Goal: Transaction & Acquisition: Subscribe to service/newsletter

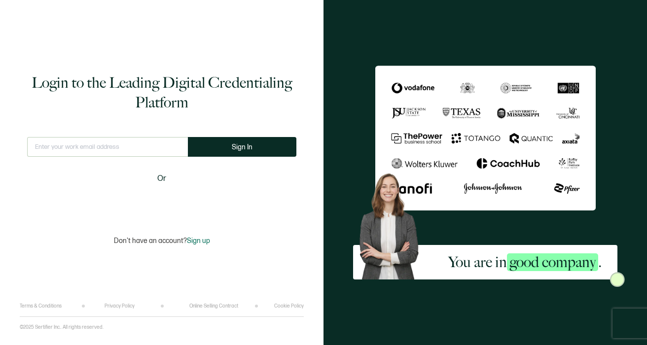
click at [86, 148] on input "text" at bounding box center [107, 147] width 161 height 20
type input "[EMAIL_ADDRESS][DOMAIN_NAME]"
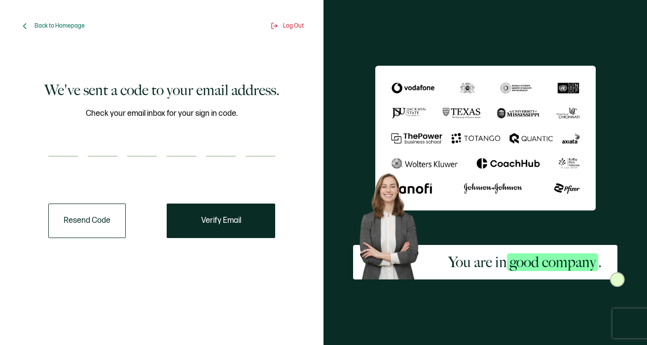
click at [74, 149] on input "number" at bounding box center [63, 147] width 30 height 20
paste input "4"
type input "4"
type input "7"
type input "4"
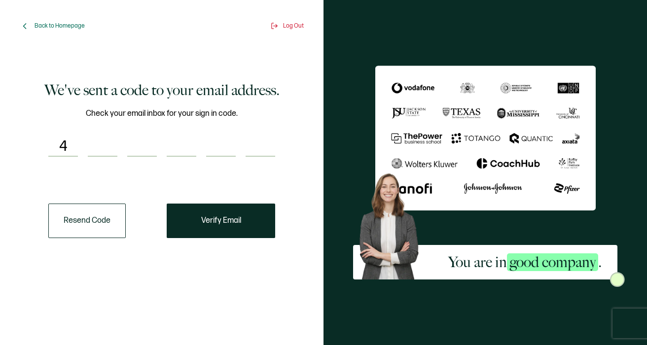
type input "8"
type input "1"
type input "4"
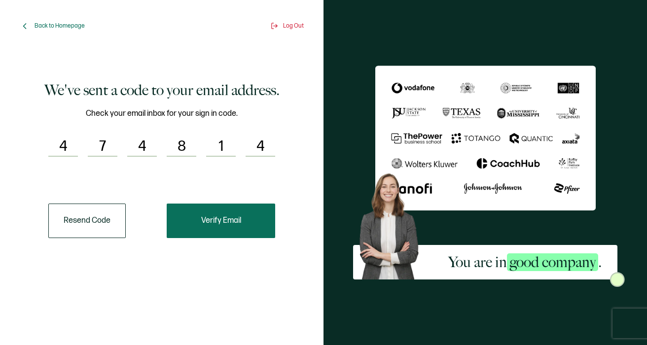
click at [222, 229] on button "Verify Email" at bounding box center [221, 221] width 108 height 34
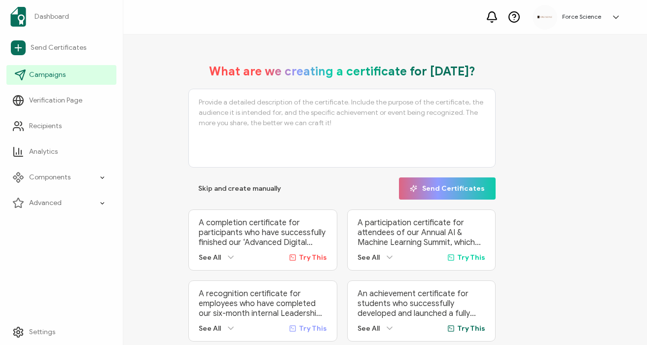
click at [47, 67] on link "Campaigns" at bounding box center [61, 75] width 110 height 20
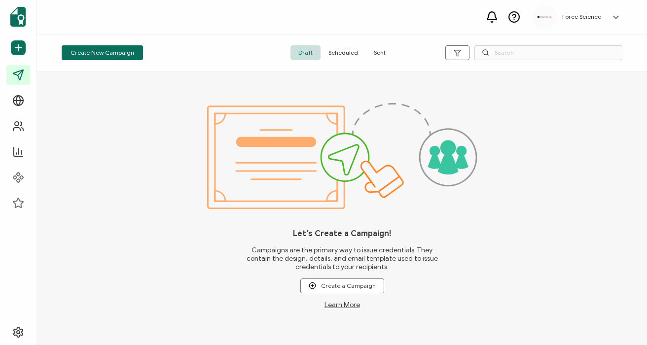
click at [376, 57] on span "Sent" at bounding box center [380, 52] width 28 height 15
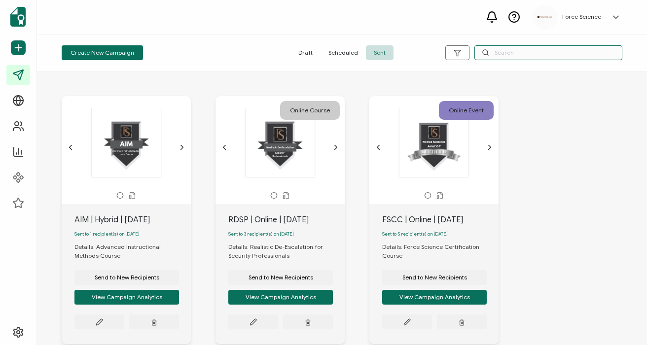
click at [508, 56] on input "text" at bounding box center [548, 52] width 148 height 15
type input "rdic"
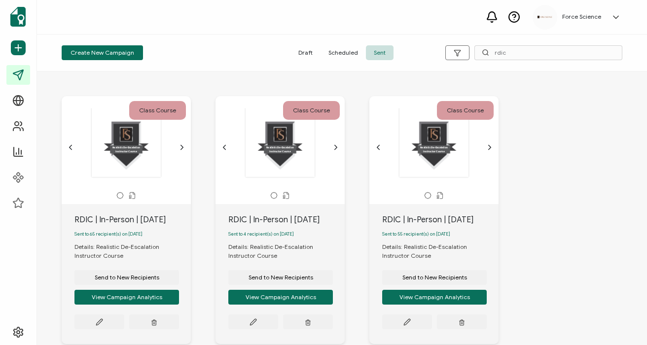
click at [124, 219] on div "RDIC | In-Person | [DATE]" at bounding box center [132, 220] width 116 height 12
copy div "RDIC | In-Person | [DATE]"
click at [135, 280] on span "Send to New Recipients" at bounding box center [127, 277] width 65 height 6
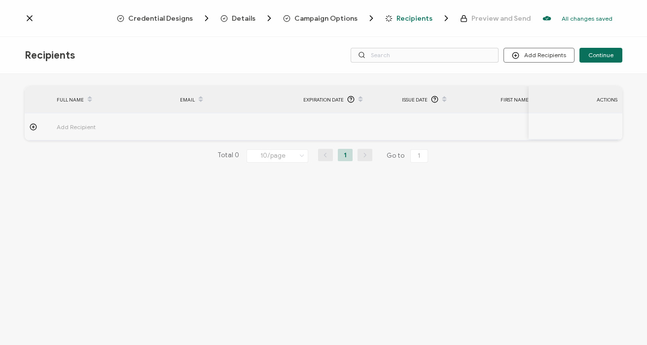
click at [320, 20] on span "Campaign Options" at bounding box center [325, 18] width 63 height 7
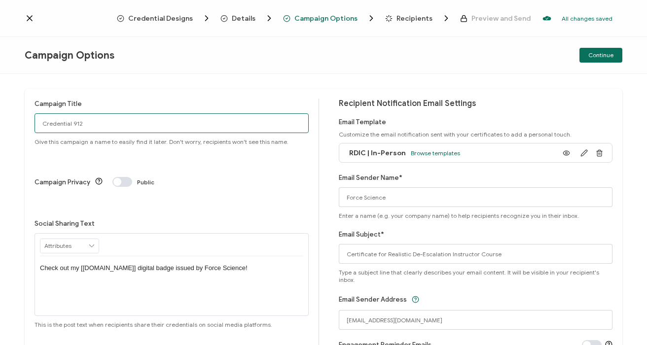
click at [113, 125] on input "Credential 912" at bounding box center [171, 123] width 274 height 20
paste input "RDIC | In-Person | [DATE]"
type input "RDIC | In-Person | [DATE]"
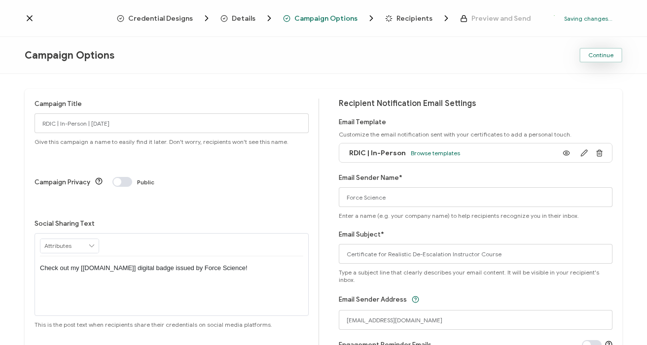
click at [601, 58] on span "Continue" at bounding box center [600, 55] width 25 height 6
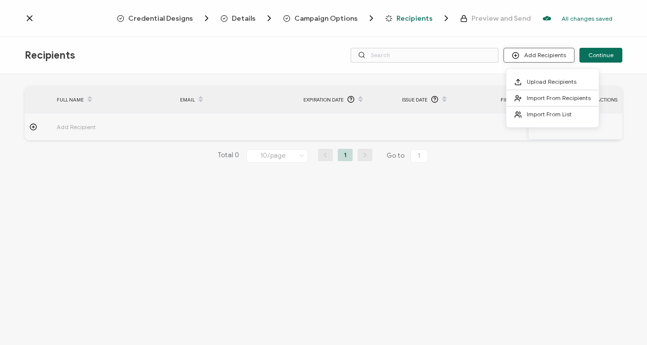
click at [549, 54] on button "Add Recipients" at bounding box center [538, 55] width 71 height 15
click at [537, 79] on span "Upload Recipients" at bounding box center [551, 81] width 50 height 7
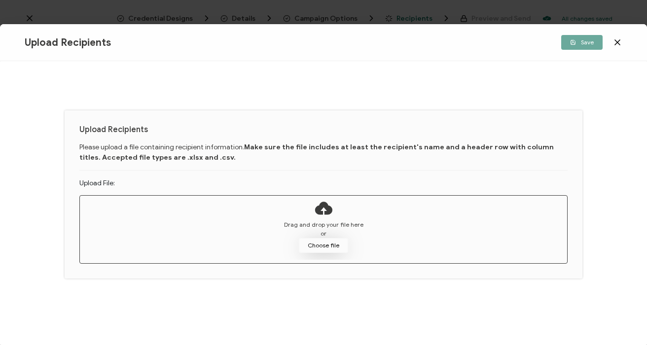
click at [334, 244] on button "Choose file" at bounding box center [323, 245] width 49 height 15
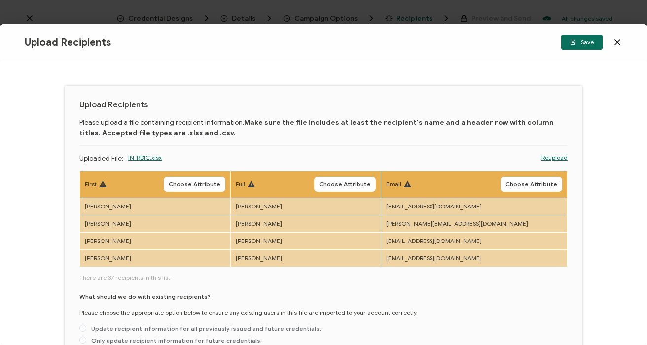
scroll to position [6, 0]
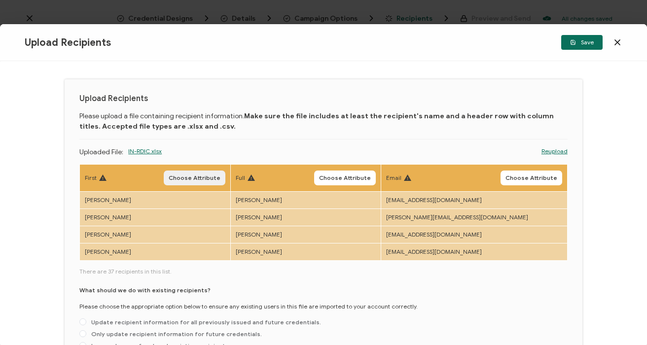
click at [191, 175] on span "Choose Attribute" at bounding box center [195, 178] width 52 height 6
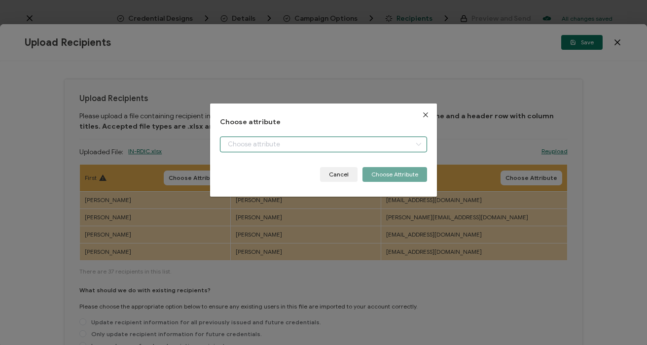
click at [229, 145] on input "dialog" at bounding box center [323, 145] width 206 height 16
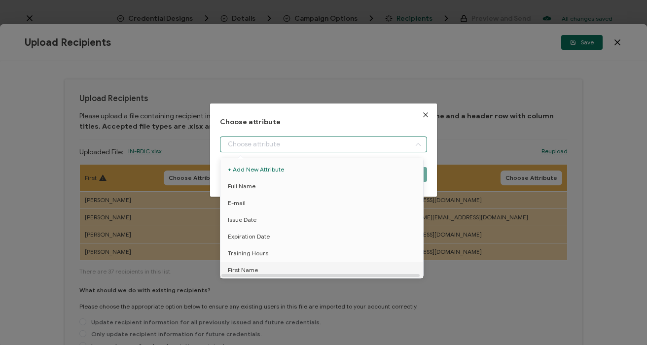
click at [264, 272] on li "First Name" at bounding box center [323, 270] width 211 height 17
type input "First Name"
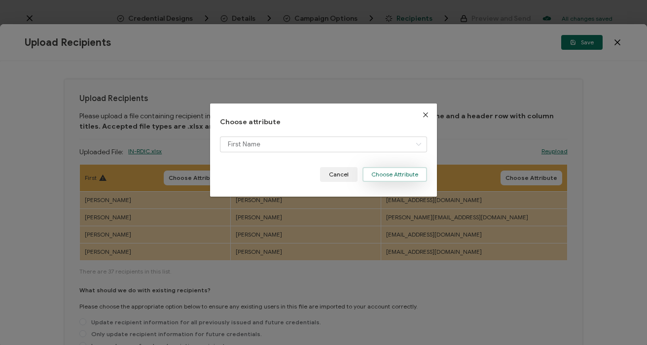
click at [390, 177] on button "Choose Attribute" at bounding box center [394, 174] width 65 height 15
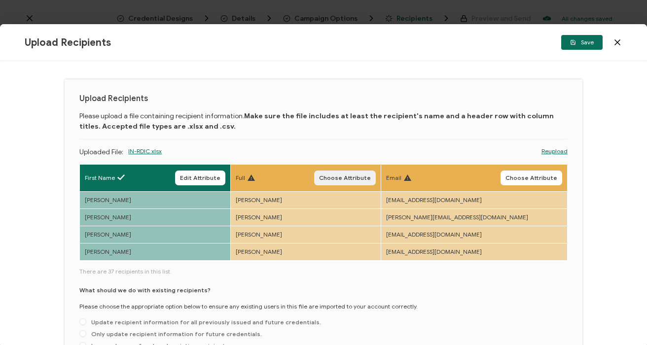
click at [352, 175] on span "Choose Attribute" at bounding box center [345, 178] width 52 height 6
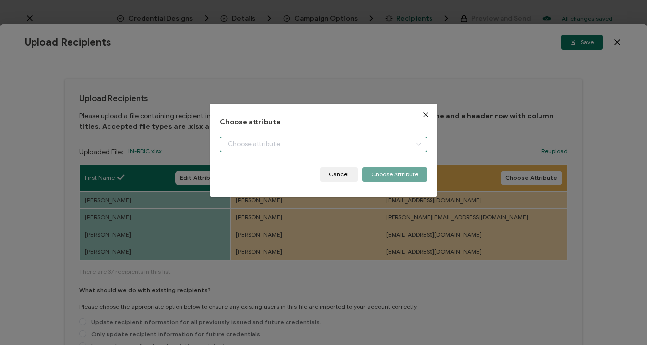
click at [242, 141] on input "dialog" at bounding box center [323, 145] width 206 height 16
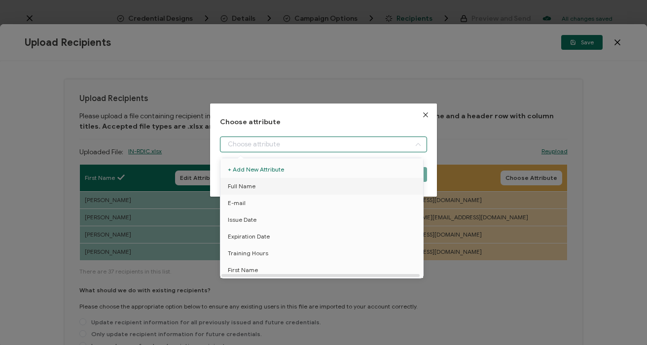
click at [251, 186] on span "Full Name" at bounding box center [242, 186] width 28 height 17
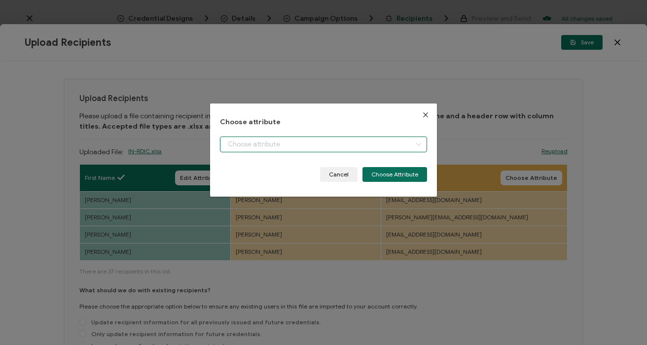
type input "Full Name"
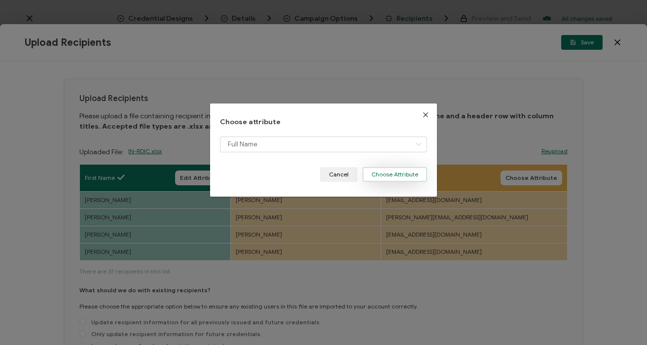
click at [383, 171] on button "Choose Attribute" at bounding box center [394, 174] width 65 height 15
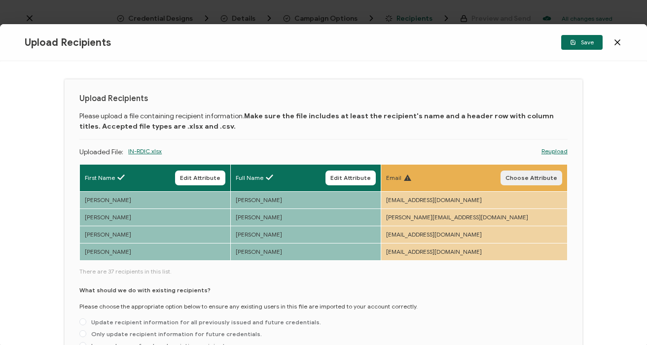
click at [516, 177] on span "Choose Attribute" at bounding box center [531, 178] width 52 height 6
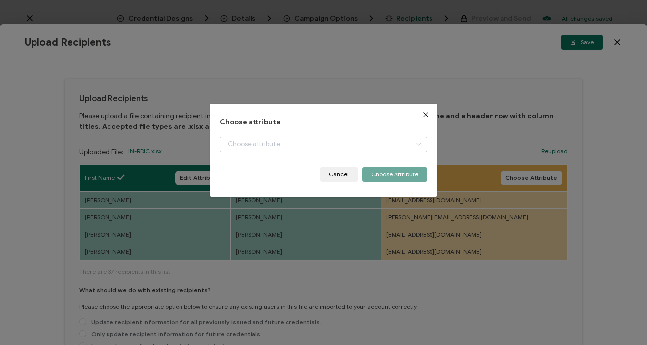
click at [308, 155] on div "dialog" at bounding box center [323, 152] width 206 height 31
click at [274, 136] on div "Choose attribute Cancel Choose Attribute" at bounding box center [323, 150] width 206 height 64
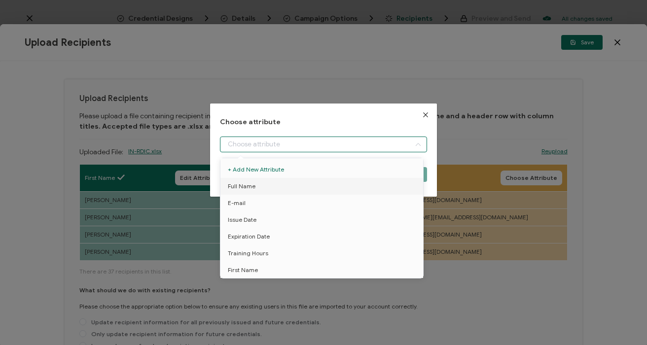
click at [248, 138] on input "dialog" at bounding box center [323, 145] width 206 height 16
click at [251, 199] on li "E-mail" at bounding box center [323, 203] width 211 height 17
type input "E-mail"
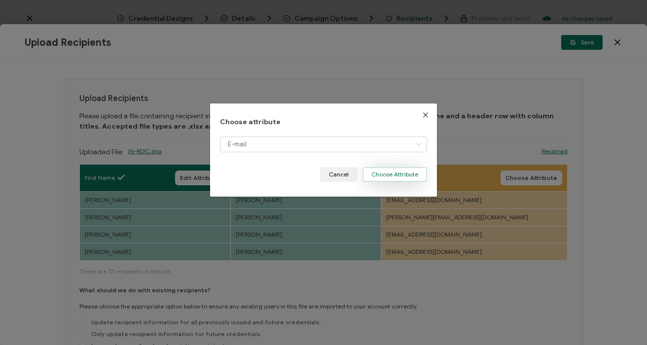
click at [379, 173] on button "Choose Attribute" at bounding box center [394, 174] width 65 height 15
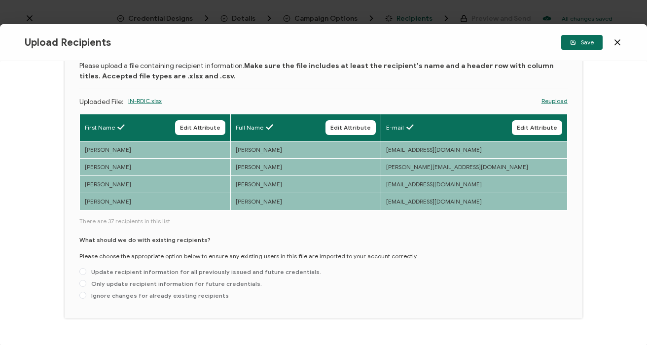
scroll to position [66, 0]
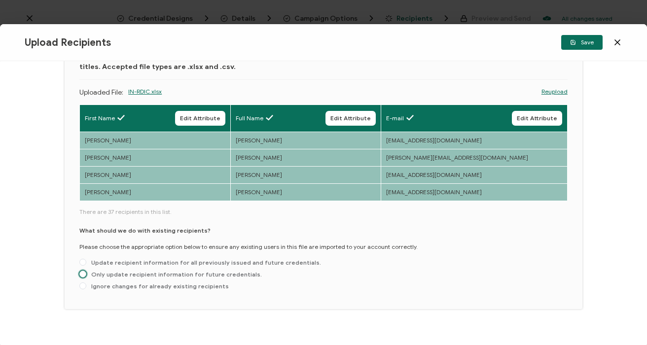
click at [182, 273] on span "Only update recipient information for future credentials." at bounding box center [173, 274] width 175 height 7
click at [86, 273] on input "Only update recipient information for future credentials." at bounding box center [82, 275] width 7 height 8
radio input "true"
click at [580, 44] on span "Save" at bounding box center [582, 42] width 24 height 6
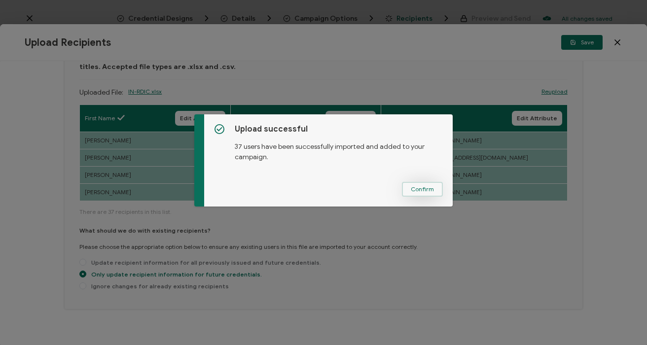
click at [414, 190] on span "Confirm" at bounding box center [422, 189] width 23 height 6
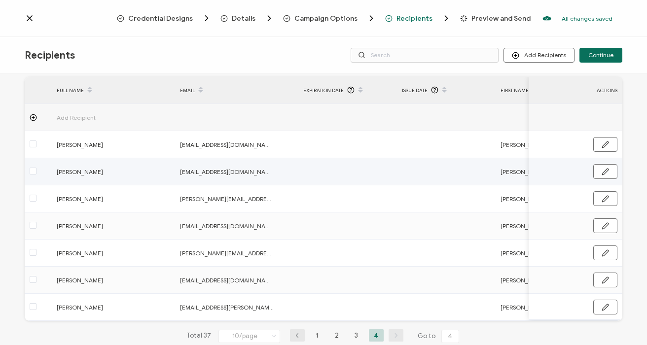
scroll to position [63, 0]
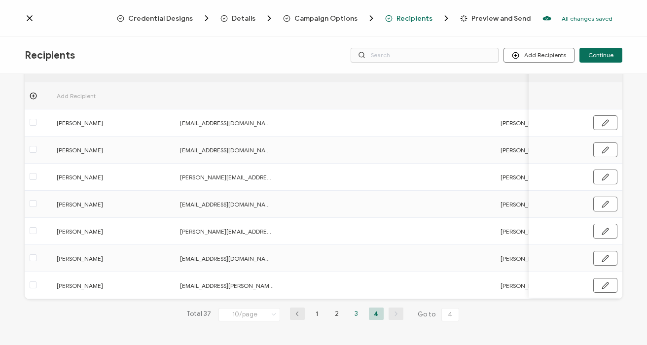
click at [353, 313] on li "3" at bounding box center [356, 314] width 15 height 12
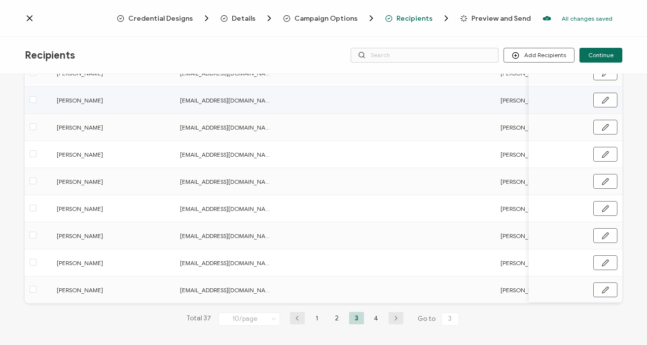
scroll to position [144, 0]
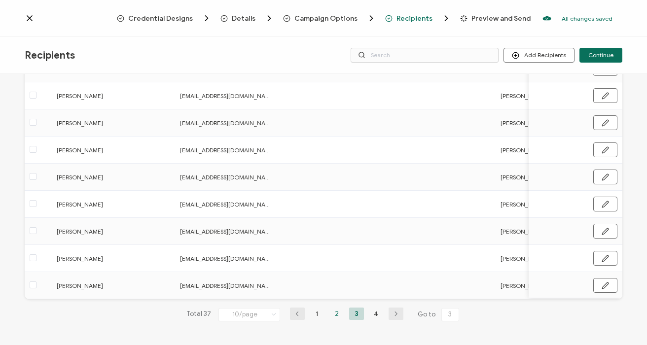
click at [335, 318] on li "2" at bounding box center [336, 314] width 15 height 12
click at [312, 314] on li "1" at bounding box center [316, 314] width 15 height 12
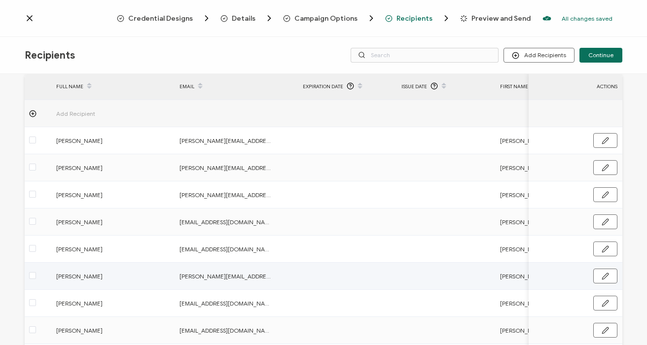
scroll to position [25, 0]
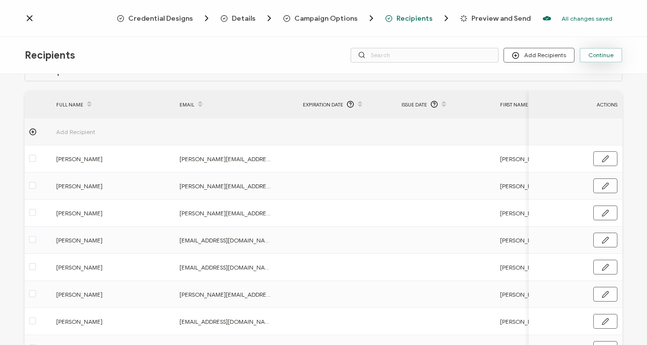
click at [604, 57] on span "Continue" at bounding box center [600, 55] width 25 height 6
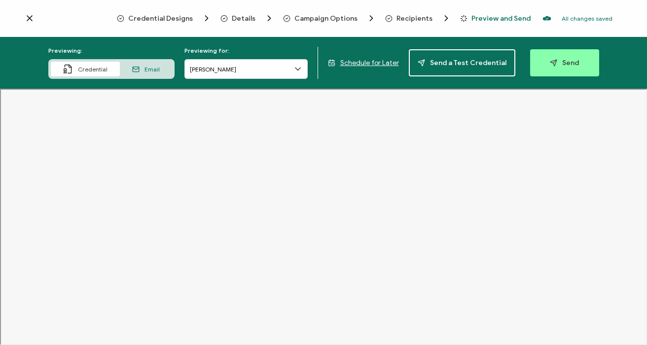
click at [403, 20] on span "Recipients" at bounding box center [414, 18] width 36 height 7
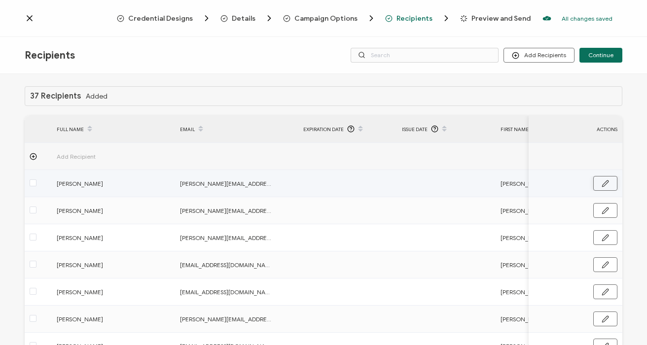
click at [595, 183] on button "button" at bounding box center [605, 183] width 24 height 15
click at [99, 185] on input "[PERSON_NAME]" at bounding box center [100, 184] width 86 height 16
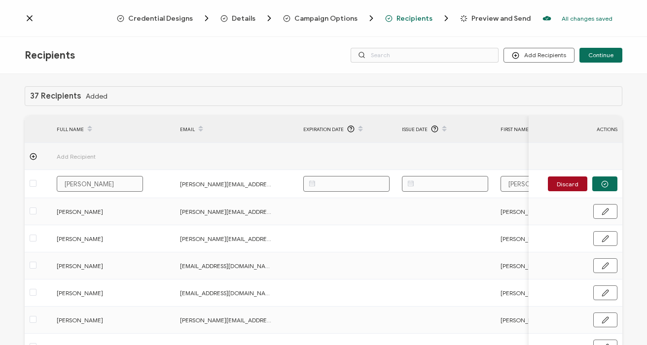
type input "[PERSON_NAME]"
type input "[PERSON_NAME] [PERSON_NAME]"
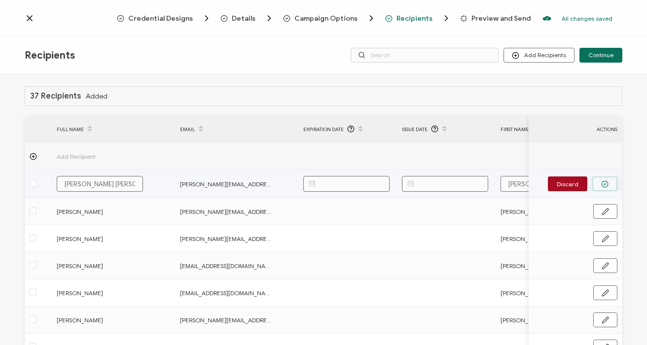
type input "[PERSON_NAME] [PERSON_NAME]"
click at [601, 186] on circle "button" at bounding box center [604, 184] width 6 height 6
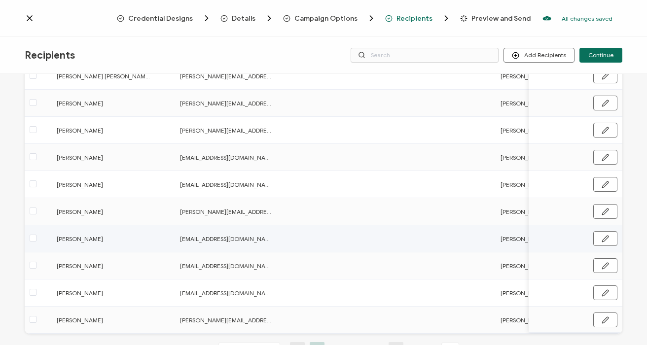
scroll to position [144, 0]
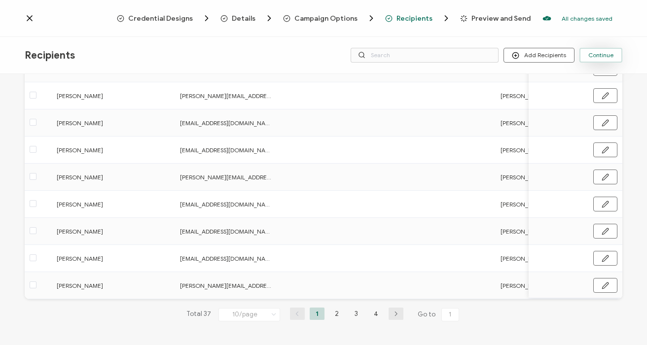
click at [598, 58] on span "Continue" at bounding box center [600, 55] width 25 height 6
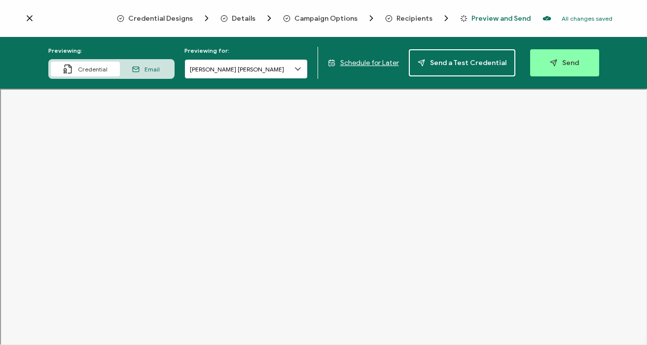
click at [250, 67] on input "[PERSON_NAME] [PERSON_NAME]" at bounding box center [245, 69] width 123 height 20
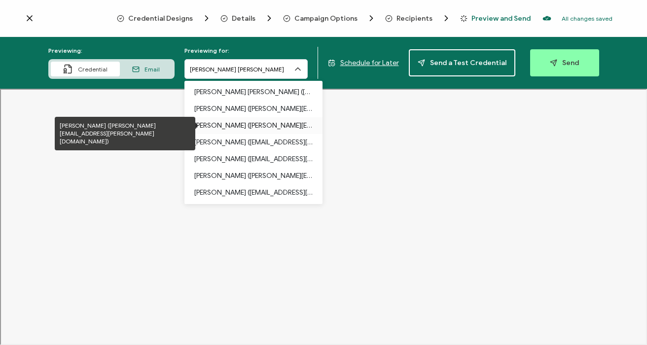
click at [220, 125] on p "[PERSON_NAME] ([PERSON_NAME][EMAIL_ADDRESS][PERSON_NAME][DOMAIN_NAME])" at bounding box center [253, 125] width 118 height 17
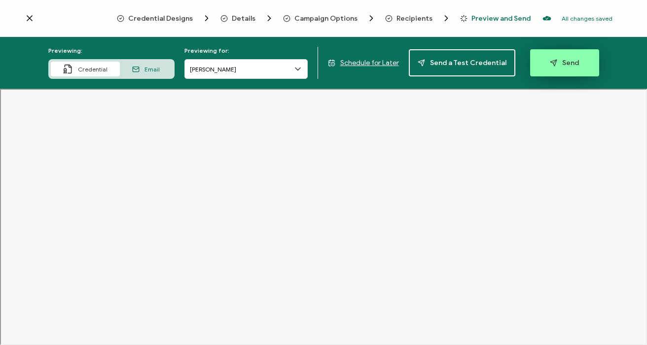
click at [563, 63] on span "Send" at bounding box center [563, 62] width 29 height 7
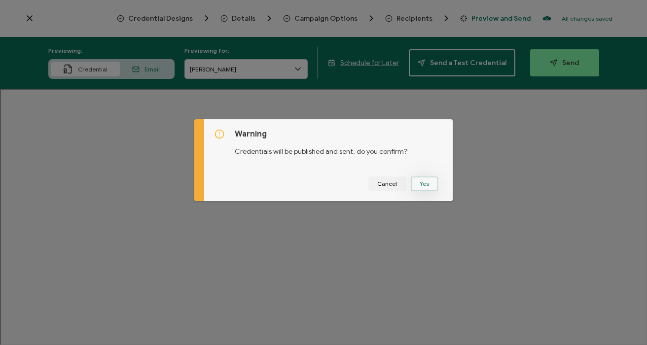
click at [418, 184] on button "Yes" at bounding box center [424, 183] width 27 height 15
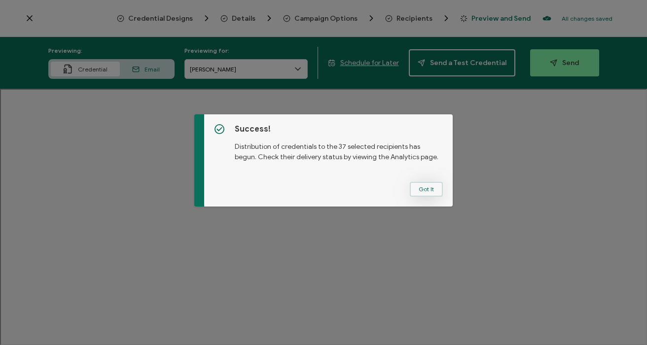
click at [425, 187] on button "Got It" at bounding box center [426, 189] width 33 height 15
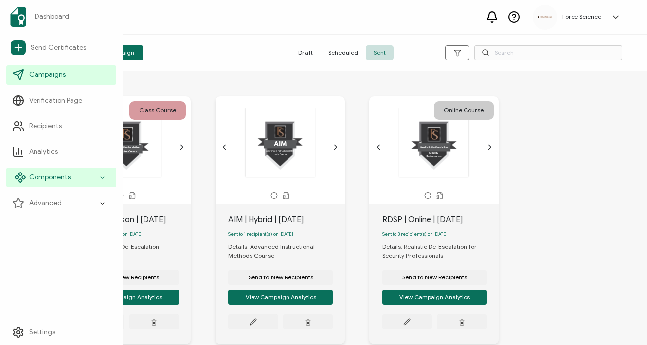
click at [57, 181] on span "Components" at bounding box center [49, 177] width 41 height 10
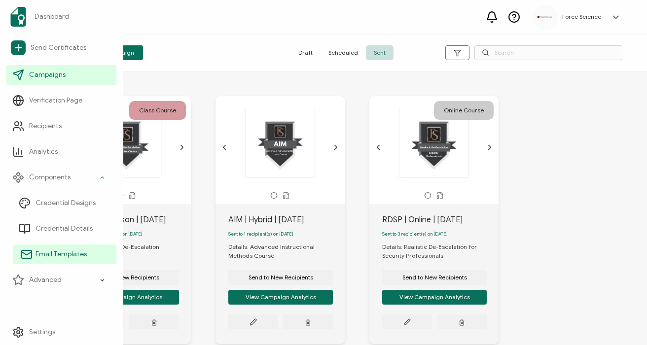
click at [53, 249] on span "Email Templates" at bounding box center [60, 254] width 51 height 10
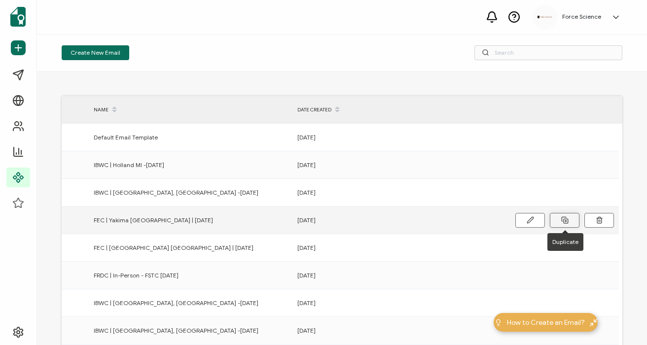
click at [563, 223] on rect at bounding box center [565, 221] width 4 height 4
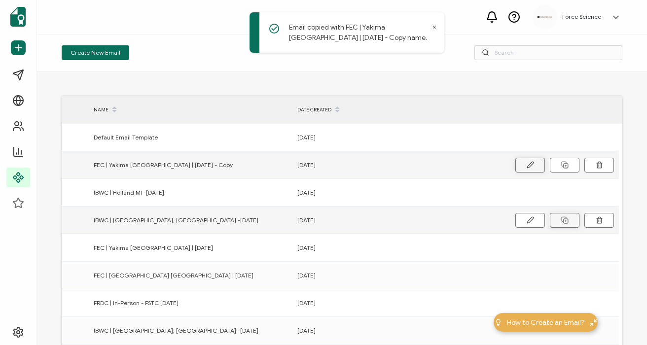
click at [531, 167] on icon at bounding box center [529, 164] width 7 height 7
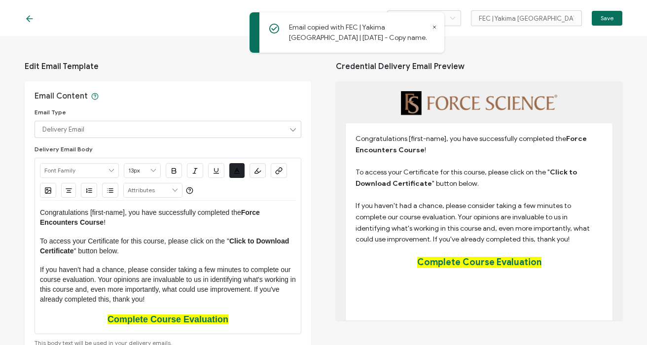
click at [435, 26] on icon at bounding box center [434, 27] width 5 height 5
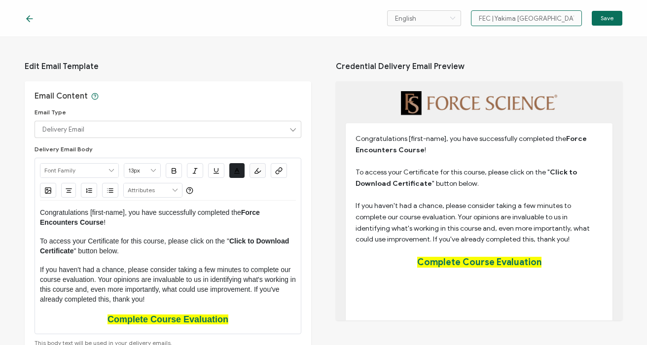
click at [509, 17] on input "FEC | Yakima [GEOGRAPHIC_DATA] | [DATE] - Copy" at bounding box center [526, 18] width 111 height 16
paste input "Olympi"
click at [540, 18] on input "FEC | [GEOGRAPHIC_DATA] [GEOGRAPHIC_DATA] | [DATE] - Copy" at bounding box center [526, 18] width 111 height 16
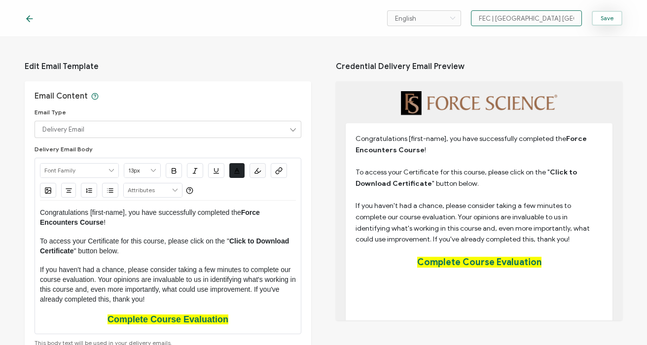
type input "FEC | [GEOGRAPHIC_DATA] [GEOGRAPHIC_DATA] | [DATE]"
click at [613, 18] on button "Save" at bounding box center [606, 18] width 31 height 15
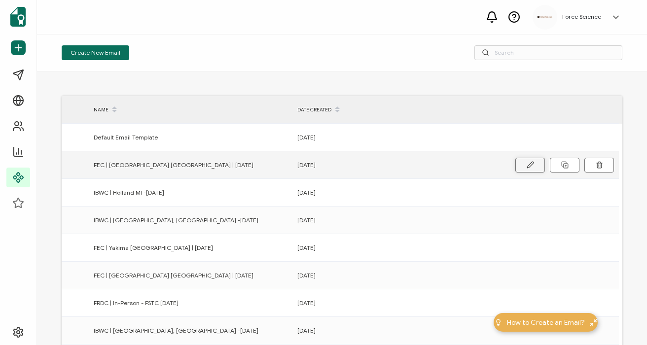
click at [525, 167] on button at bounding box center [530, 165] width 30 height 15
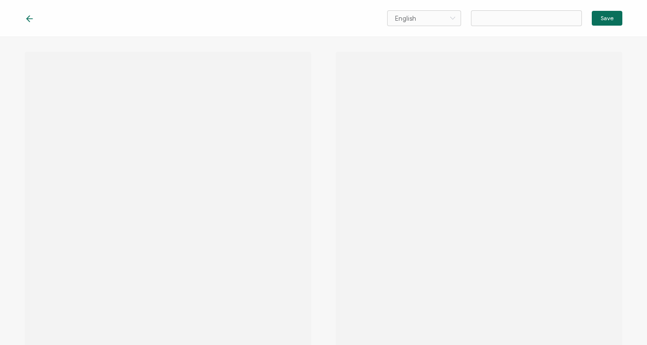
type input "FEC | [GEOGRAPHIC_DATA] [GEOGRAPHIC_DATA] | [DATE]"
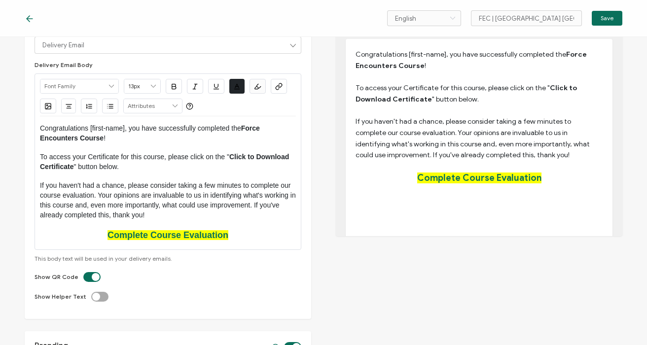
scroll to position [85, 0]
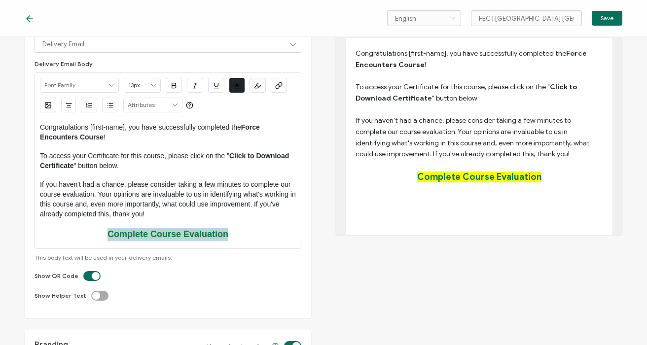
drag, startPoint x: 240, startPoint y: 236, endPoint x: 102, endPoint y: 235, distance: 138.5
click at [102, 235] on p "Complete Course Evaluation" at bounding box center [168, 234] width 256 height 13
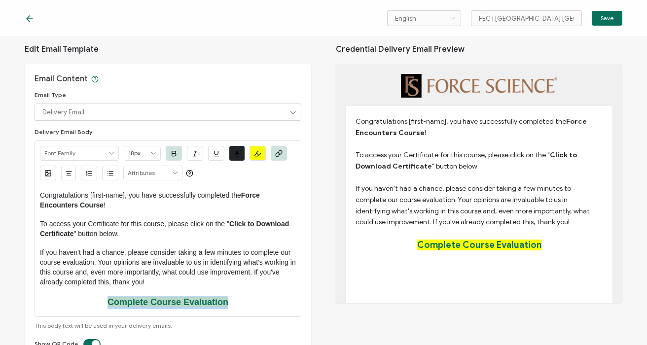
scroll to position [0, 0]
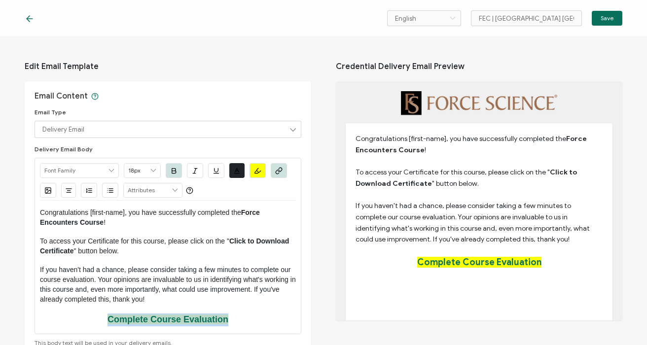
click at [283, 174] on button "button" at bounding box center [279, 170] width 16 height 15
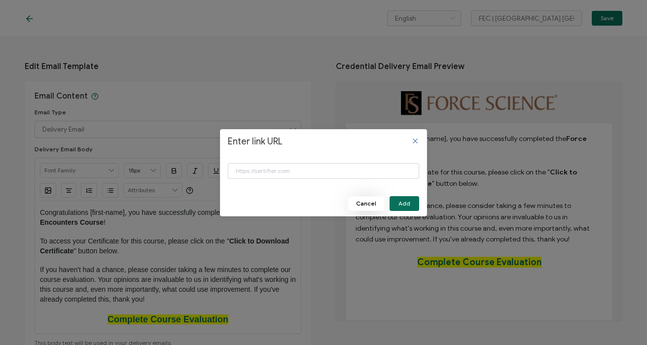
click at [376, 198] on button "Cancel" at bounding box center [365, 203] width 37 height 15
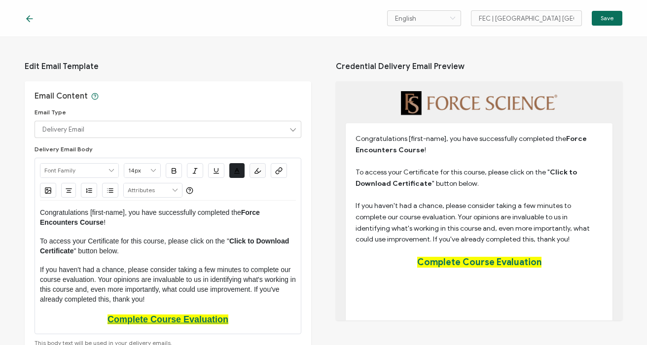
click at [200, 319] on strong "Complete Course Evaluation" at bounding box center [167, 319] width 121 height 10
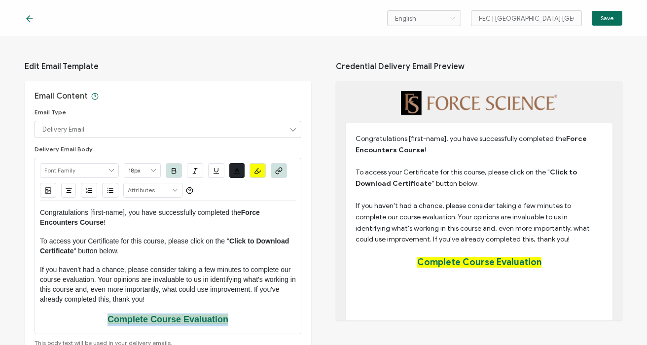
click at [200, 319] on strong "Complete Course Evaluation" at bounding box center [167, 319] width 121 height 10
click at [275, 169] on icon "button" at bounding box center [278, 170] width 7 height 7
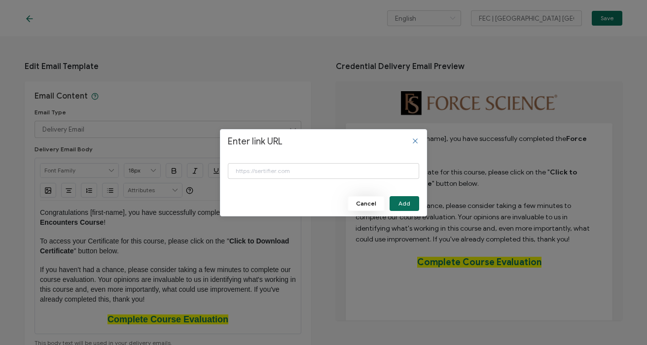
click at [371, 203] on span "Cancel" at bounding box center [366, 204] width 20 height 6
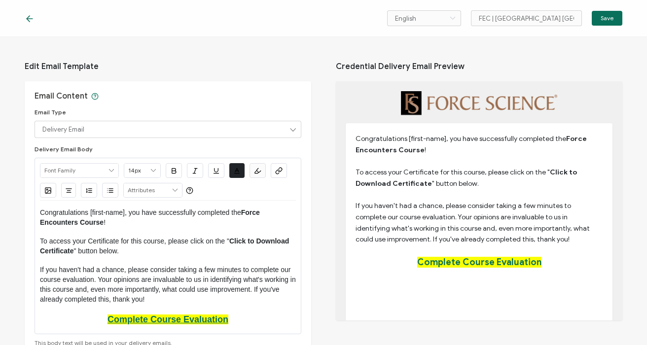
click at [172, 319] on strong "Complete Course Evaluation" at bounding box center [167, 319] width 121 height 10
click at [280, 172] on icon "button" at bounding box center [278, 170] width 7 height 7
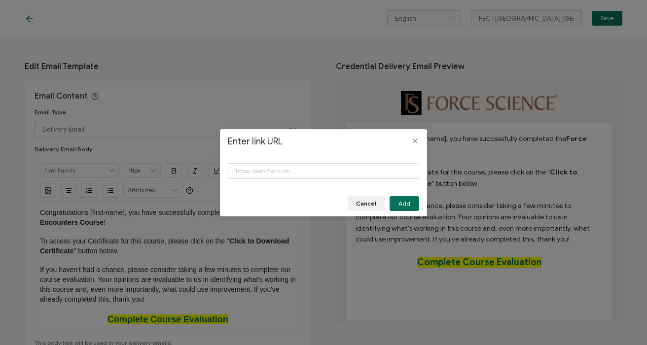
click at [240, 292] on div "Enter link URL Cancel Add" at bounding box center [323, 172] width 647 height 345
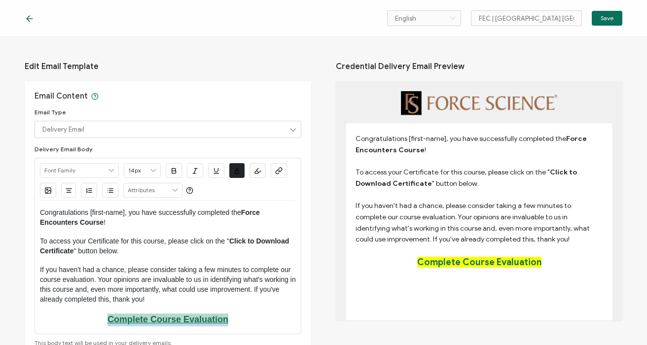
drag, startPoint x: 229, startPoint y: 322, endPoint x: 108, endPoint y: 322, distance: 120.7
click at [108, 322] on p "Complete Course Evaluation" at bounding box center [168, 319] width 256 height 13
type input "18px"
click at [280, 171] on icon "button" at bounding box center [279, 170] width 3 height 4
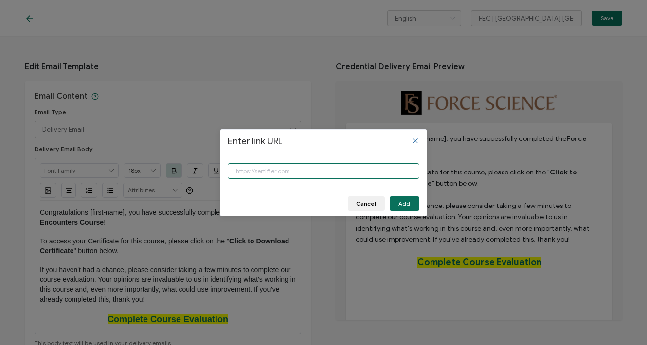
click at [280, 171] on input "Enter link URL" at bounding box center [323, 171] width 191 height 16
paste input "[URL][DOMAIN_NAME]"
type input "[URL][DOMAIN_NAME]"
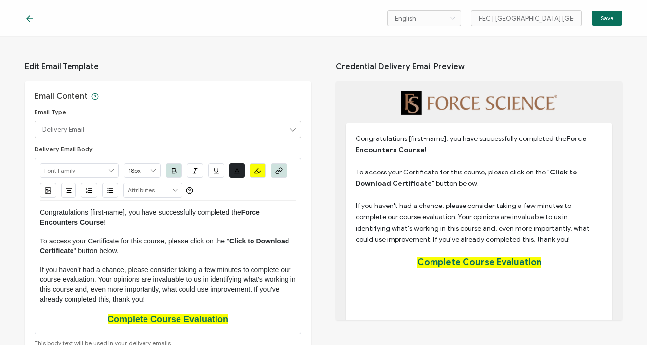
click at [270, 289] on span "If you haven't had a chance, please consider taking a few minutes to complete o…" at bounding box center [169, 284] width 258 height 37
type input "14px"
click at [613, 21] on span "Save" at bounding box center [606, 18] width 13 height 6
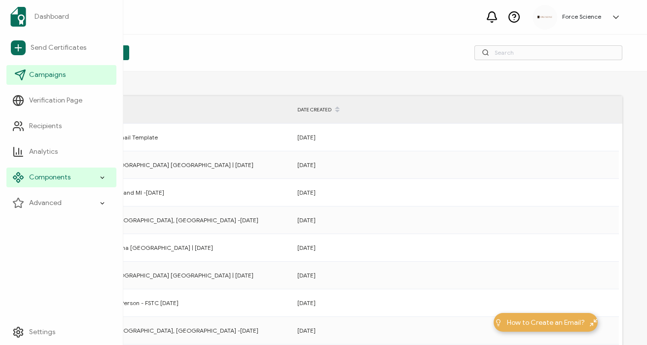
click at [52, 79] on span "Campaigns" at bounding box center [47, 75] width 36 height 10
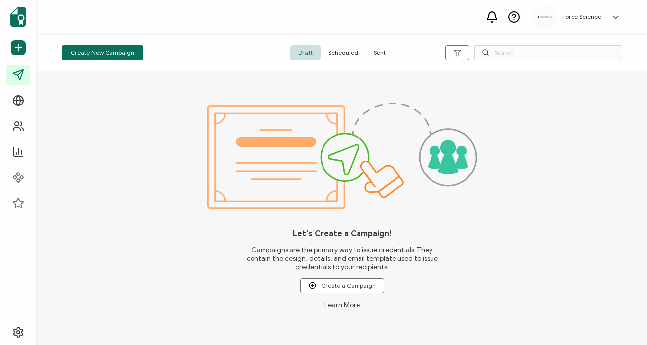
click at [377, 55] on span "Sent" at bounding box center [380, 52] width 28 height 15
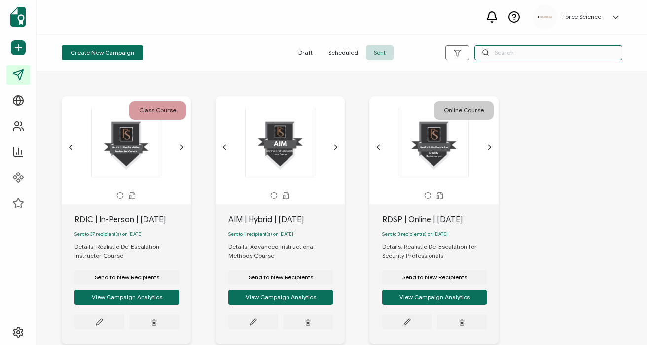
click at [534, 54] on input "text" at bounding box center [548, 52] width 148 height 15
type input "fec"
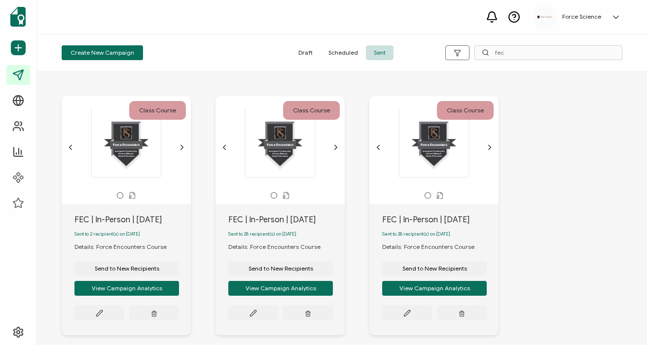
click at [124, 220] on div "FEC | In-Person | [DATE]" at bounding box center [132, 220] width 116 height 12
copy div "FEC | In-Person | [DATE]"
click at [140, 272] on span "Send to New Recipients" at bounding box center [127, 269] width 65 height 6
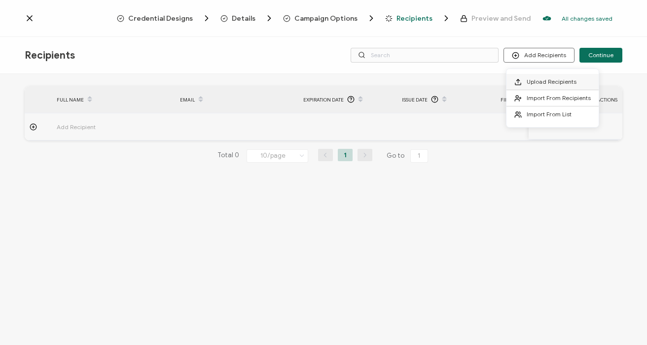
click at [544, 77] on li "Upload Recipients" at bounding box center [552, 82] width 92 height 16
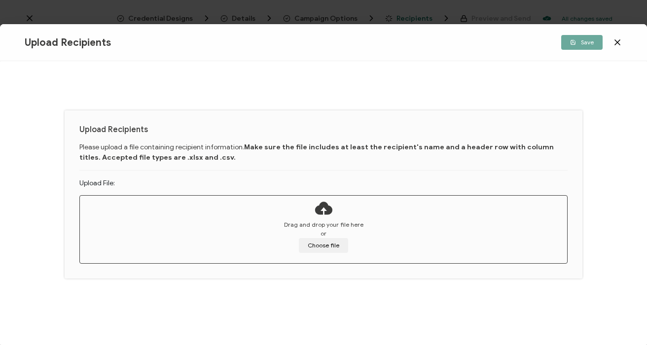
click at [616, 41] on icon at bounding box center [617, 42] width 10 height 10
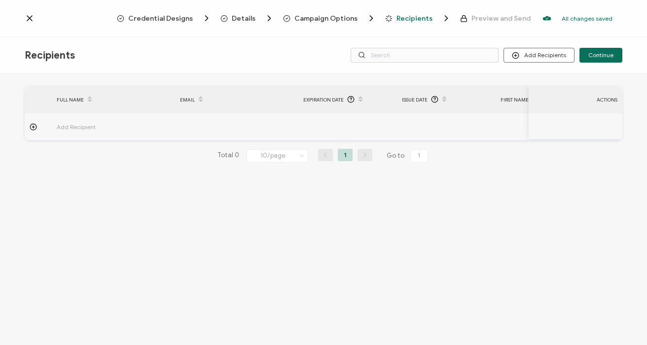
click at [235, 13] on div "Credential Designs Details Campaign Options Recipients Preview and Send All cha…" at bounding box center [323, 18] width 647 height 37
click at [247, 21] on span "Details" at bounding box center [244, 18] width 24 height 7
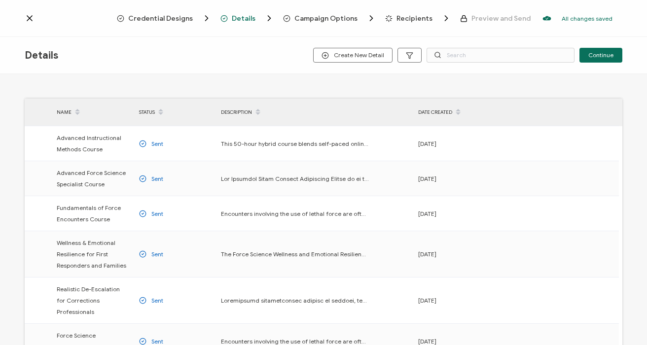
click at [306, 16] on span "Campaign Options" at bounding box center [325, 18] width 63 height 7
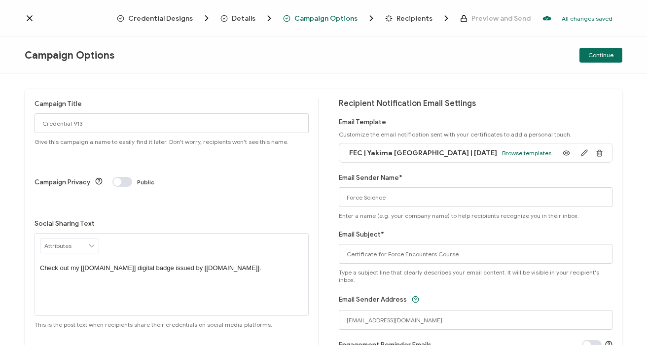
click at [502, 149] on span "Browse templates" at bounding box center [526, 152] width 49 height 7
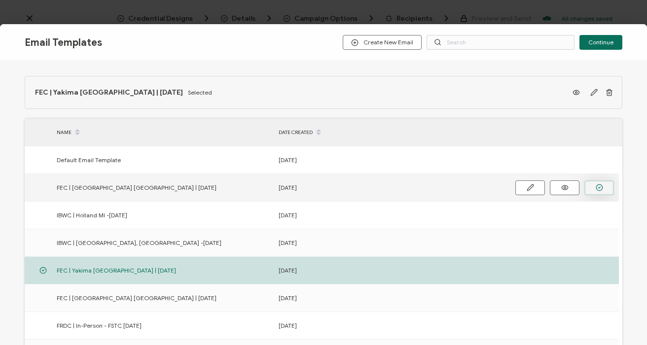
click at [597, 188] on icon "button" at bounding box center [598, 187] width 7 height 7
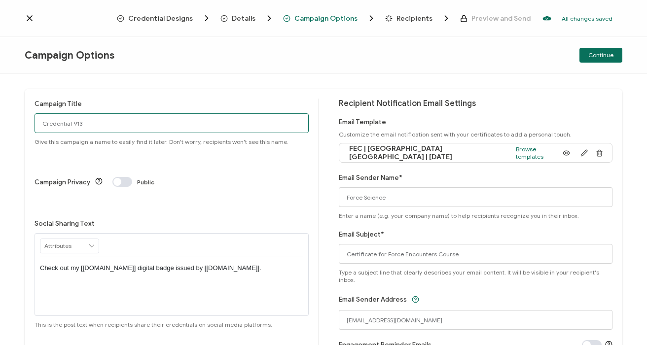
click at [91, 125] on input "Credential 913" at bounding box center [171, 123] width 274 height 20
paste input "FEC | In-Person | [DATE]"
click at [43, 122] on input "FEC | In-Person | [DATE]" at bounding box center [171, 123] width 274 height 20
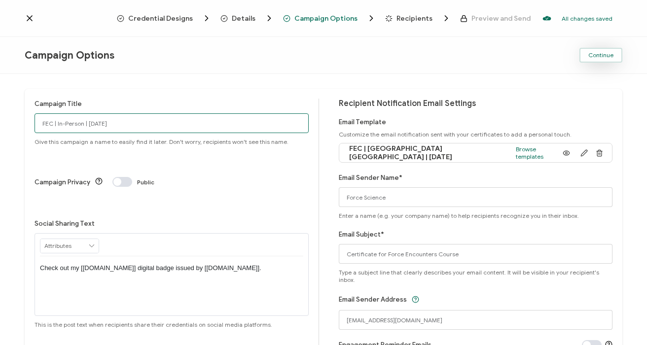
type input "FEC | In-Person | [DATE]"
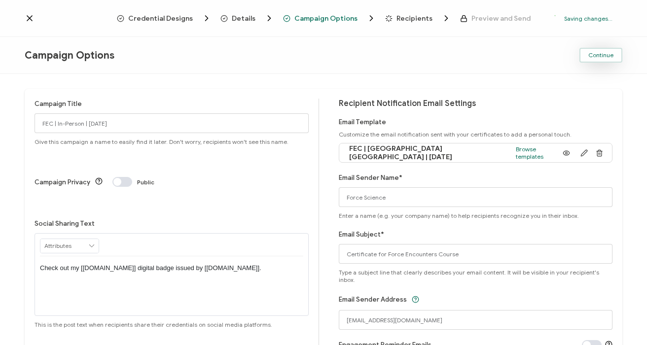
click at [594, 57] on span "Continue" at bounding box center [600, 55] width 25 height 6
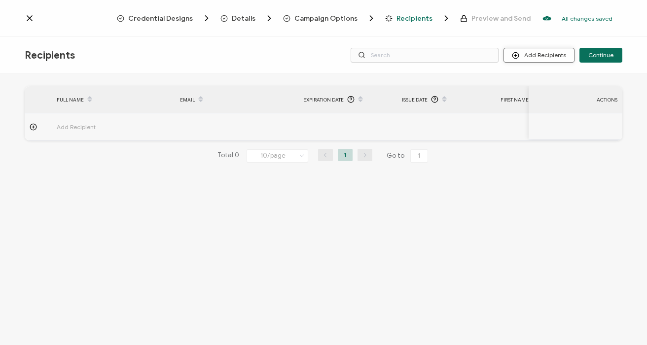
click at [544, 58] on button "Add Recipients" at bounding box center [538, 55] width 71 height 15
click at [543, 81] on span "Upload Recipients" at bounding box center [551, 81] width 50 height 7
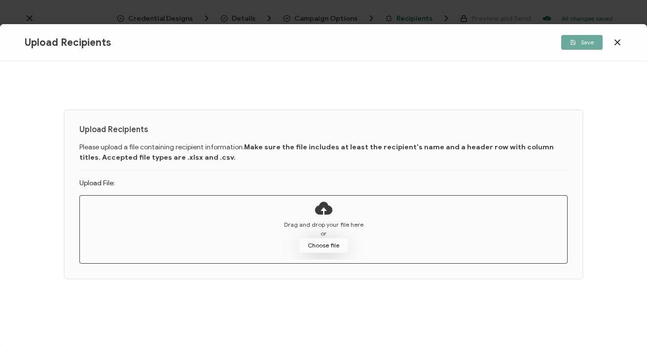
click at [328, 248] on button "Choose file" at bounding box center [323, 245] width 49 height 15
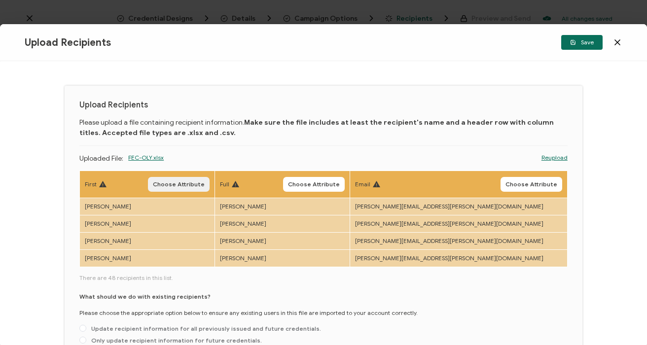
click at [205, 185] on span "Choose Attribute" at bounding box center [179, 184] width 52 height 6
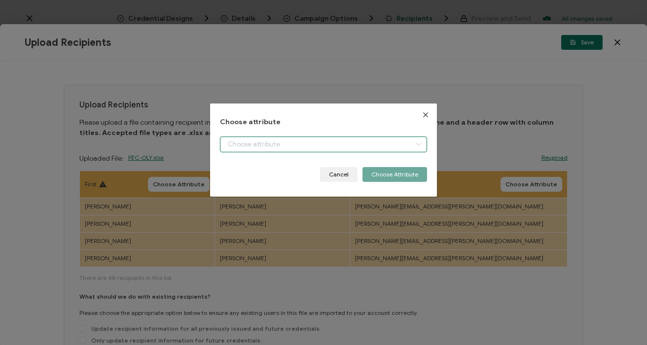
click at [255, 141] on input "dialog" at bounding box center [323, 145] width 206 height 16
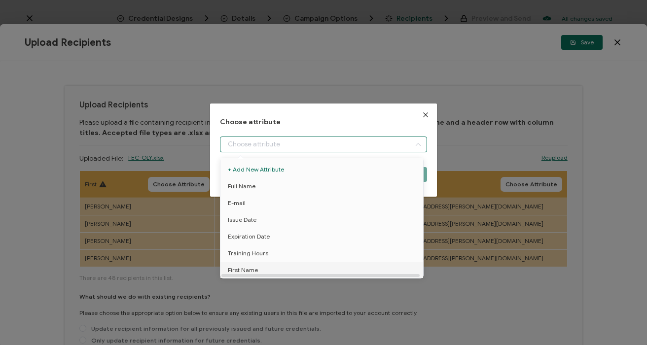
click at [248, 270] on span "First Name" at bounding box center [243, 270] width 30 height 17
type input "First Name"
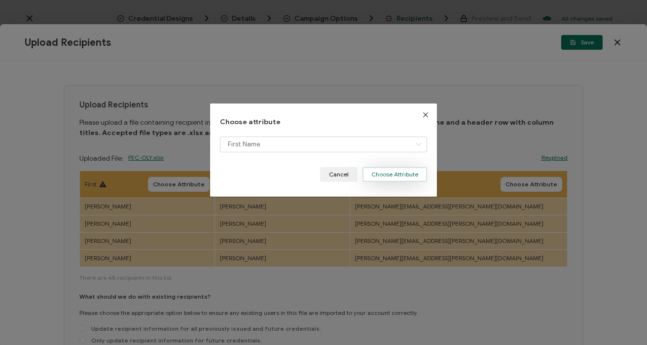
click at [386, 176] on button "Choose Attribute" at bounding box center [394, 174] width 65 height 15
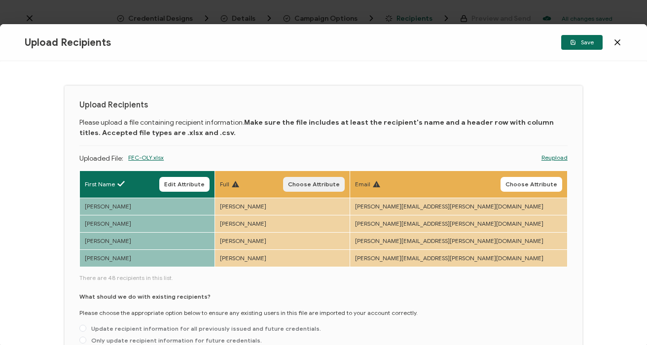
click at [340, 182] on span "Choose Attribute" at bounding box center [314, 184] width 52 height 6
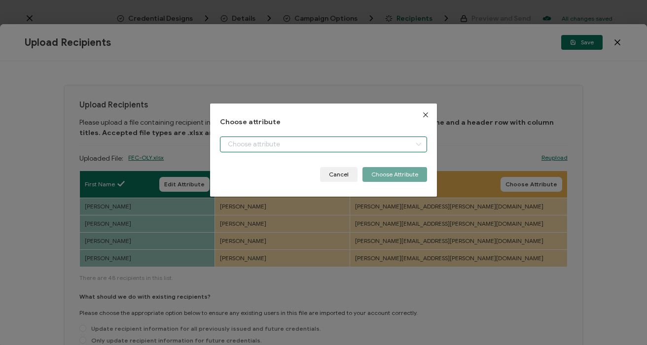
click at [247, 144] on input "dialog" at bounding box center [323, 145] width 206 height 16
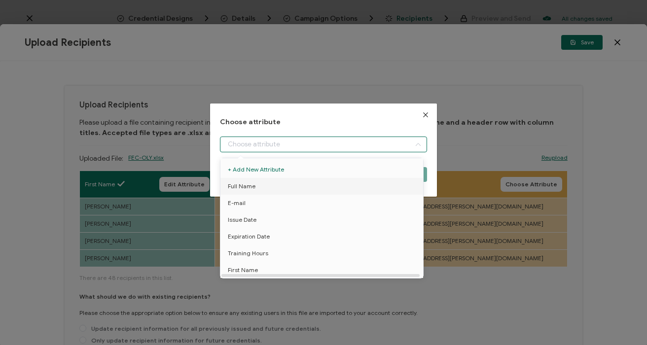
click at [257, 188] on li "Full Name" at bounding box center [323, 186] width 211 height 17
type input "Full Name"
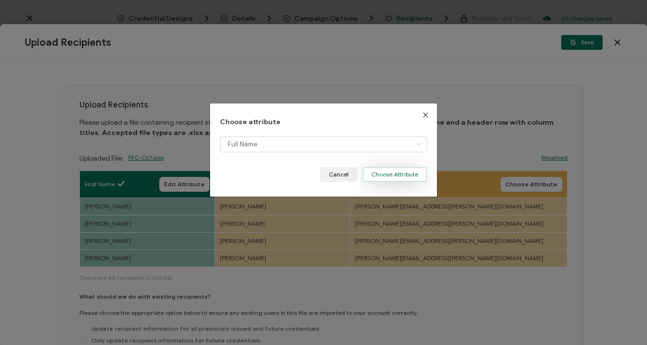
click at [389, 169] on button "Choose Attribute" at bounding box center [394, 174] width 65 height 15
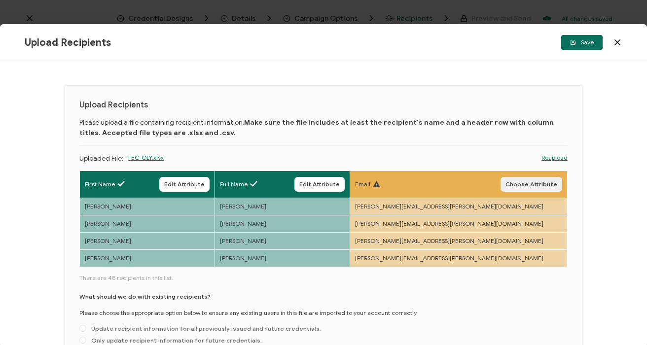
click at [523, 183] on span "Choose Attribute" at bounding box center [531, 184] width 52 height 6
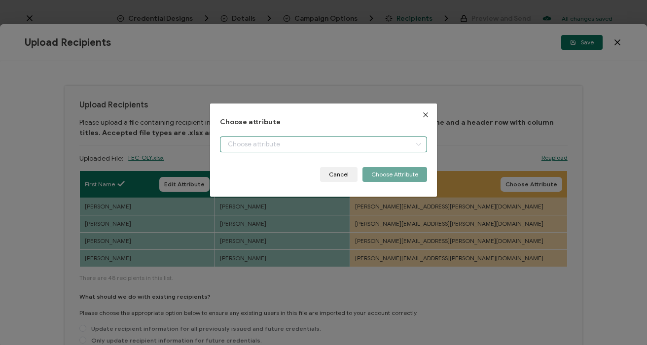
click at [253, 140] on input "dialog" at bounding box center [323, 145] width 206 height 16
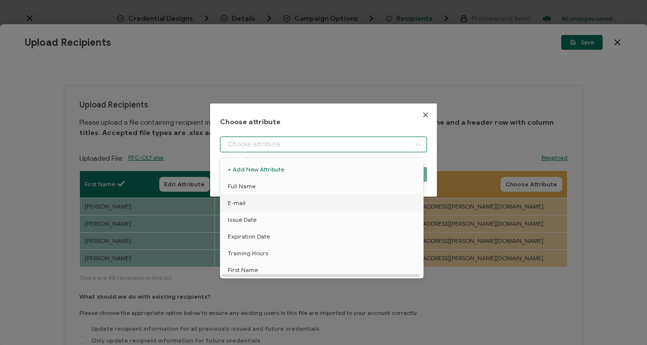
click at [250, 199] on li "E-mail" at bounding box center [323, 203] width 211 height 17
type input "E-mail"
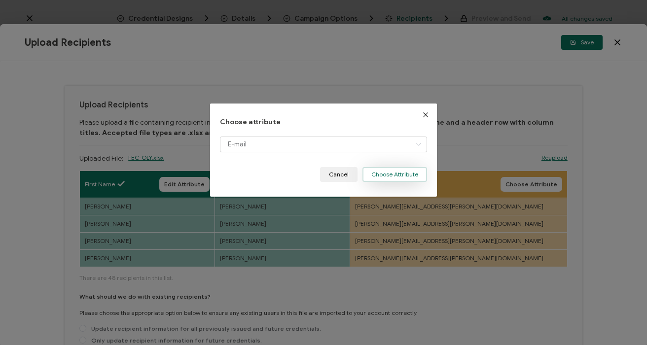
click at [398, 176] on button "Choose Attribute" at bounding box center [394, 174] width 65 height 15
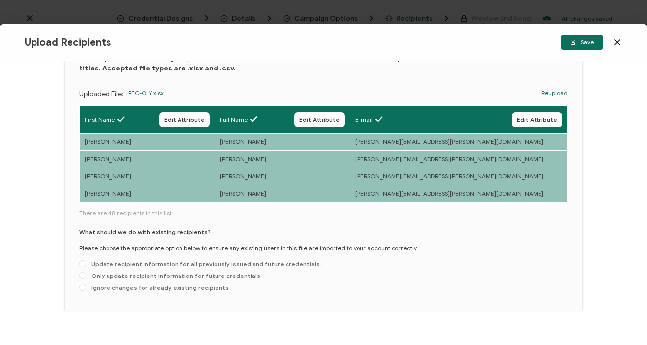
scroll to position [72, 0]
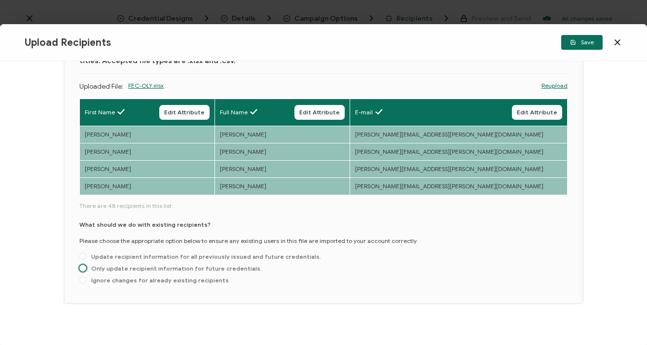
click at [132, 269] on span "Only update recipient information for future credentials." at bounding box center [173, 268] width 175 height 7
click at [86, 269] on input "Only update recipient information for future credentials." at bounding box center [82, 269] width 7 height 8
radio input "true"
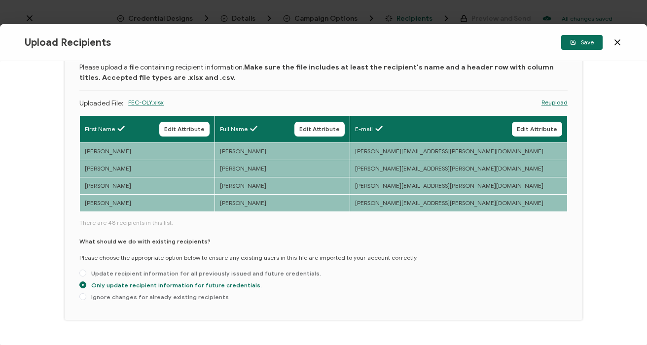
scroll to position [55, 0]
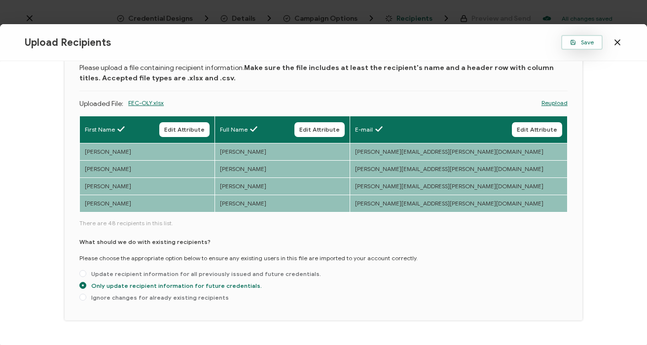
click at [574, 40] on icon "button" at bounding box center [573, 42] width 4 height 4
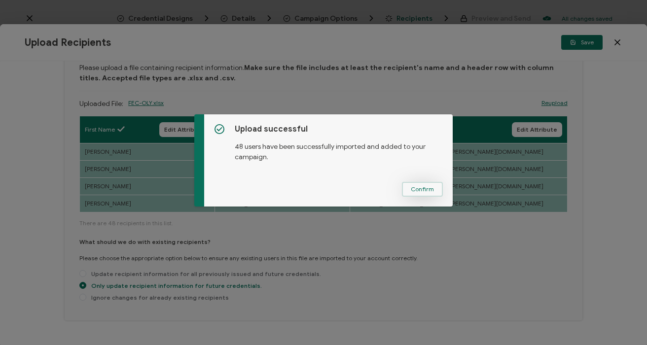
click at [422, 190] on span "Confirm" at bounding box center [422, 189] width 23 height 6
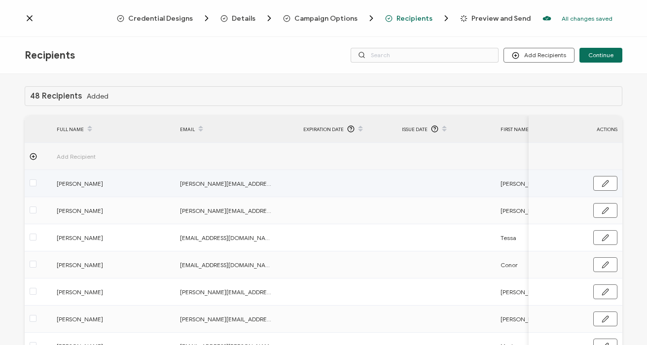
scroll to position [90, 0]
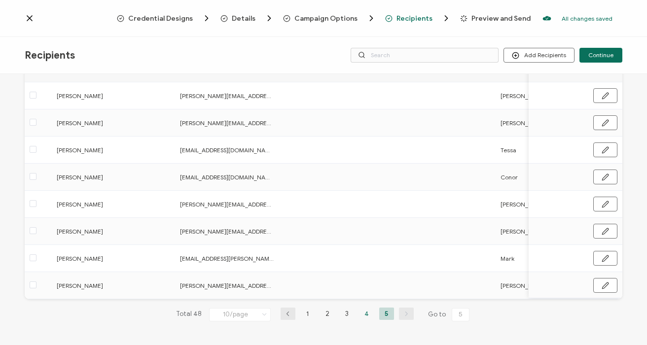
click at [367, 314] on li "4" at bounding box center [366, 314] width 15 height 12
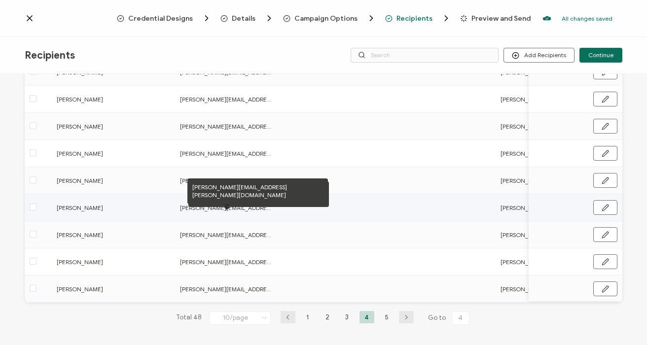
scroll to position [144, 0]
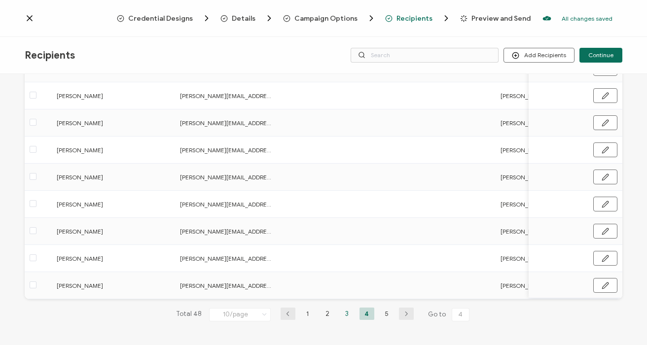
click at [348, 315] on li "3" at bounding box center [347, 314] width 15 height 12
click at [325, 315] on li "2" at bounding box center [327, 314] width 15 height 12
click at [303, 312] on li "1" at bounding box center [307, 314] width 15 height 12
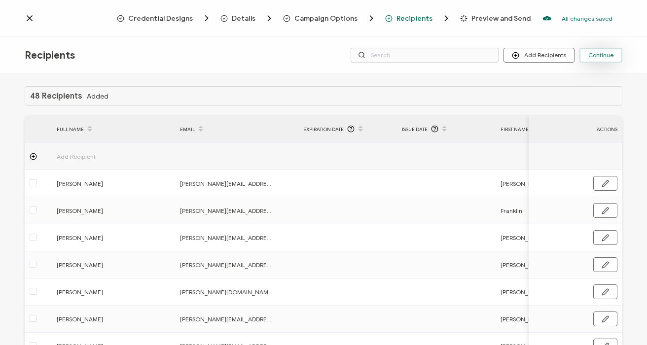
click at [601, 54] on span "Continue" at bounding box center [600, 55] width 25 height 6
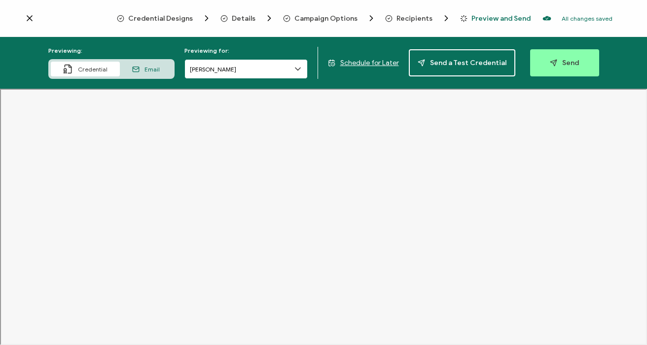
click at [249, 68] on input "[PERSON_NAME]" at bounding box center [245, 69] width 123 height 20
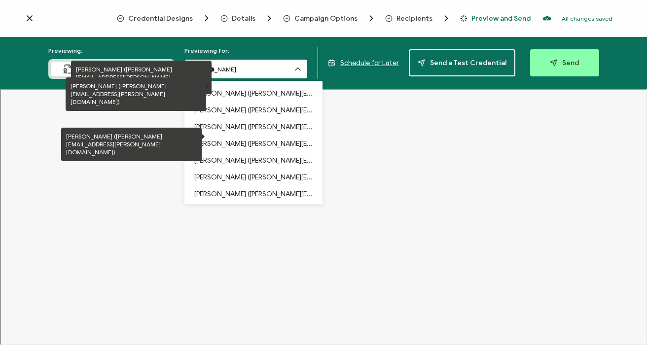
scroll to position [295, 0]
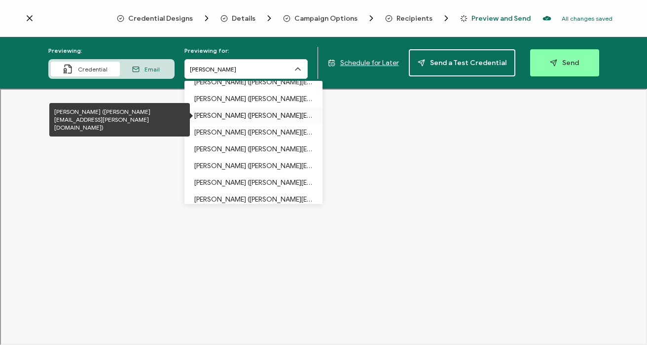
click at [217, 118] on p "[PERSON_NAME] ([PERSON_NAME][EMAIL_ADDRESS][PERSON_NAME][DOMAIN_NAME])" at bounding box center [253, 115] width 118 height 17
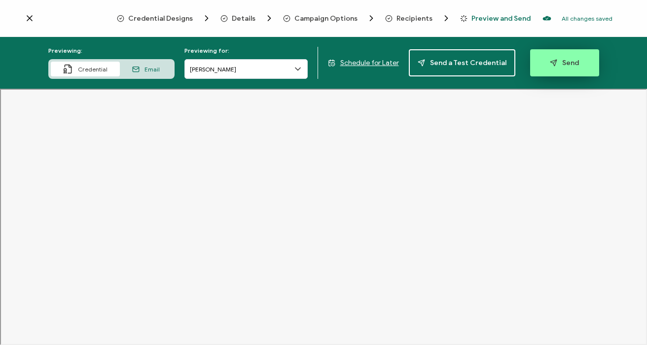
click at [562, 65] on span "Send" at bounding box center [563, 62] width 29 height 7
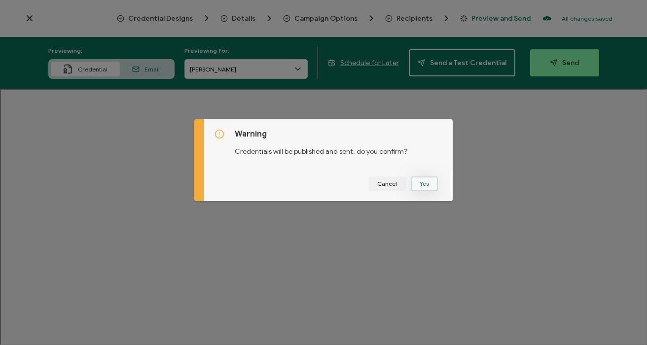
click at [427, 181] on button "Yes" at bounding box center [424, 183] width 27 height 15
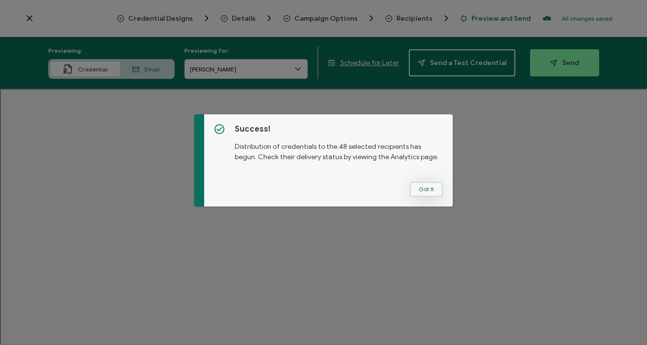
click at [429, 191] on button "Got It" at bounding box center [426, 189] width 33 height 15
